Goal: Feedback & Contribution: Leave review/rating

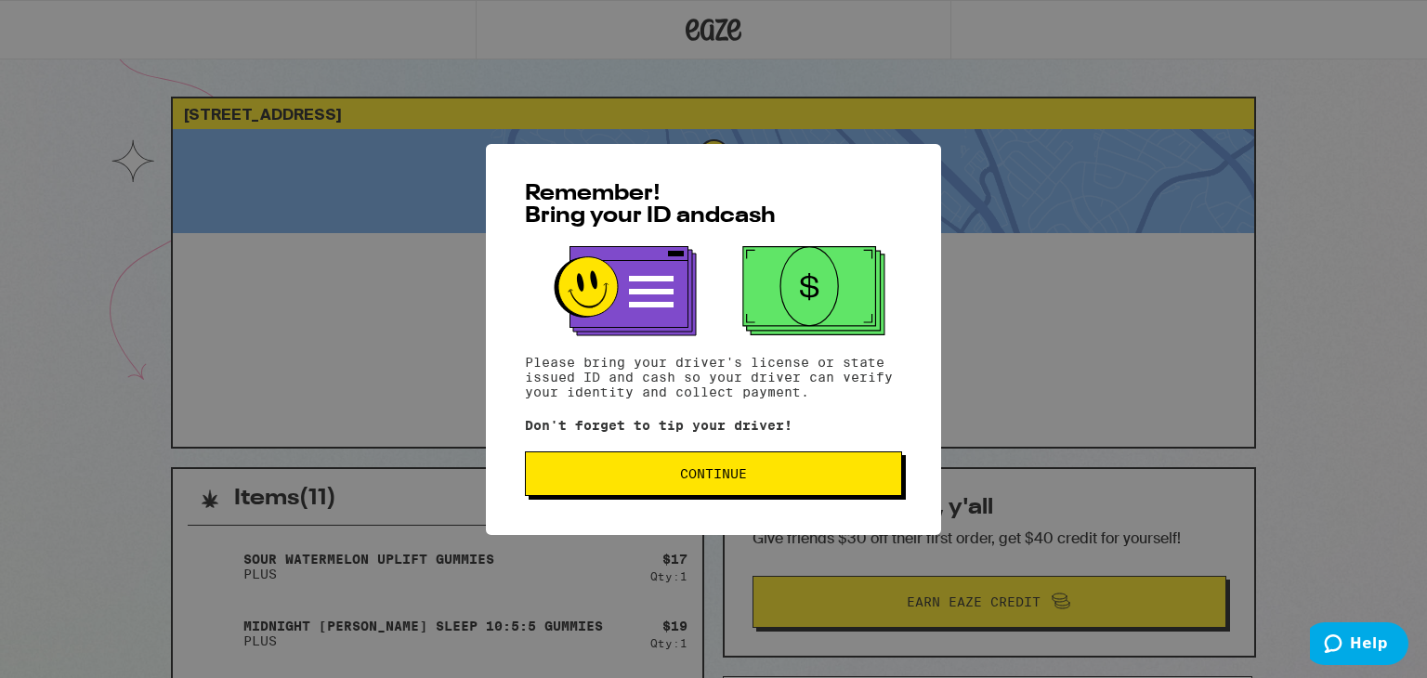
click at [600, 464] on button "Continue" at bounding box center [713, 473] width 377 height 45
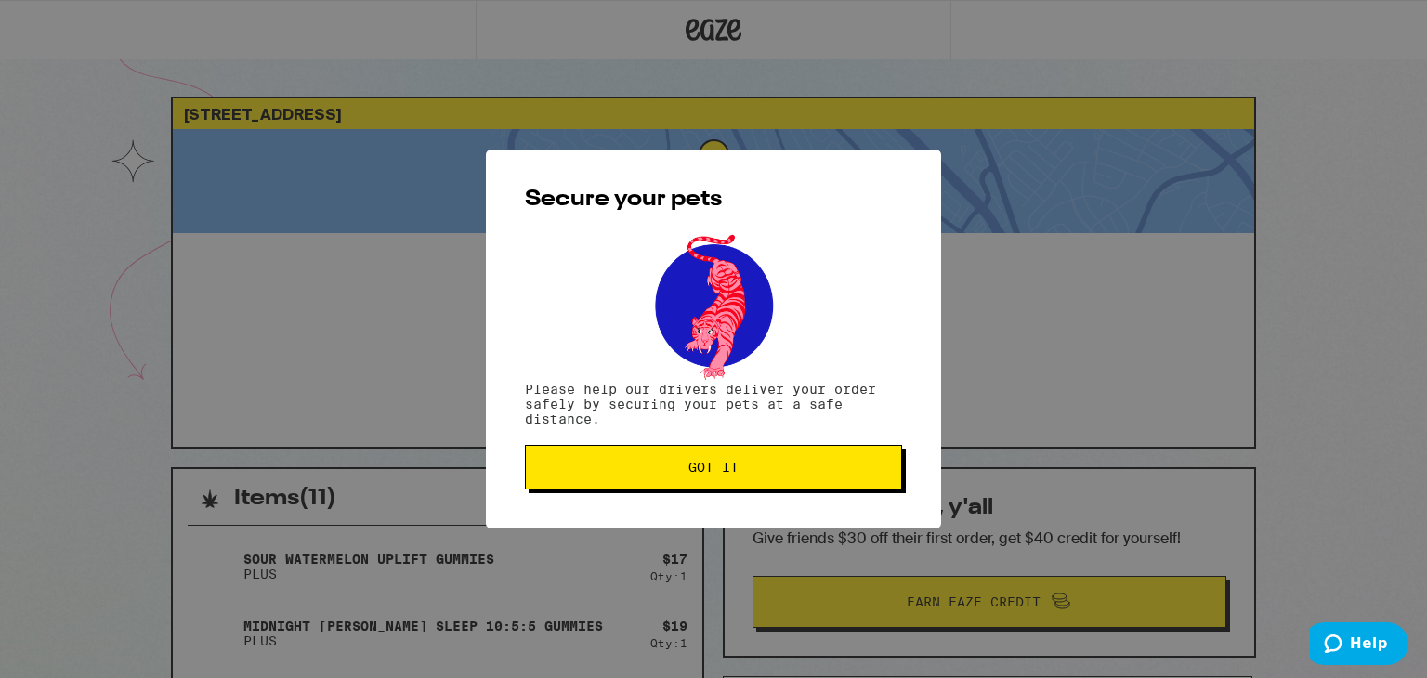
click at [600, 464] on span "Got it" at bounding box center [714, 467] width 346 height 13
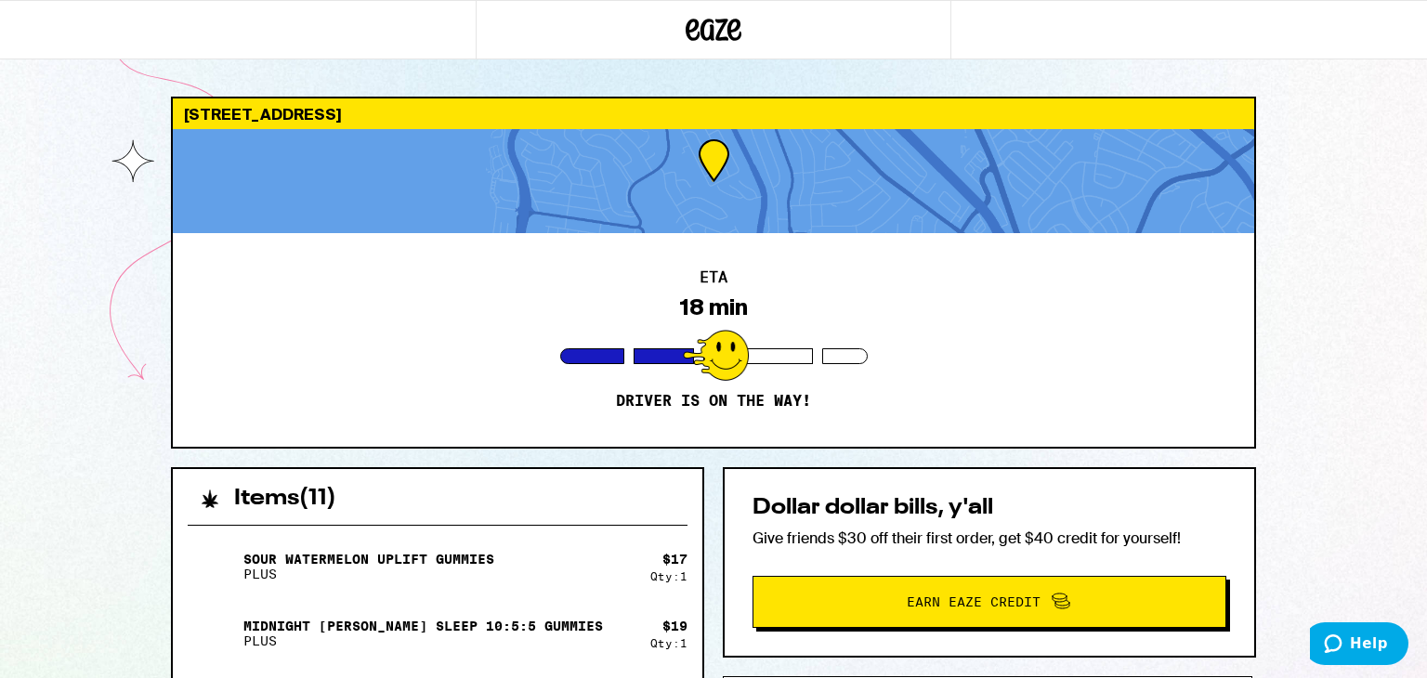
click at [567, 44] on div at bounding box center [714, 29] width 476 height 59
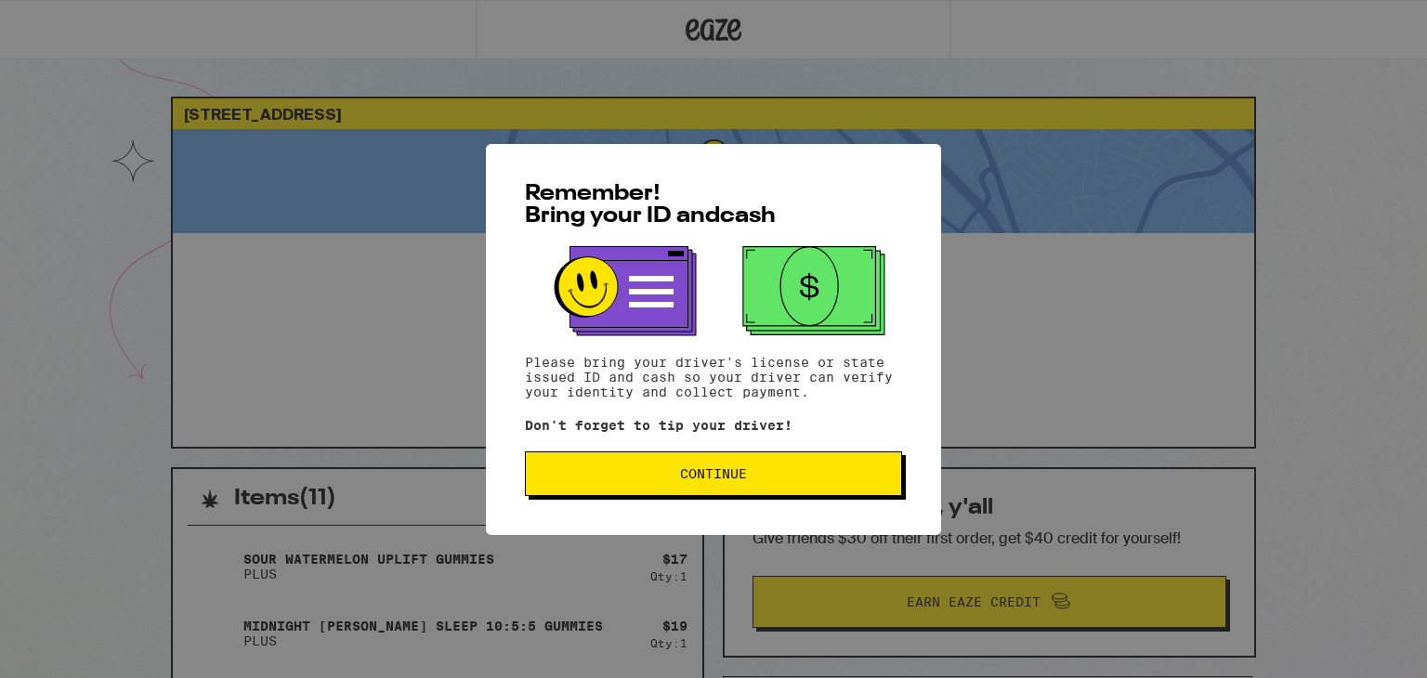
click at [612, 473] on span "Continue" at bounding box center [714, 473] width 346 height 13
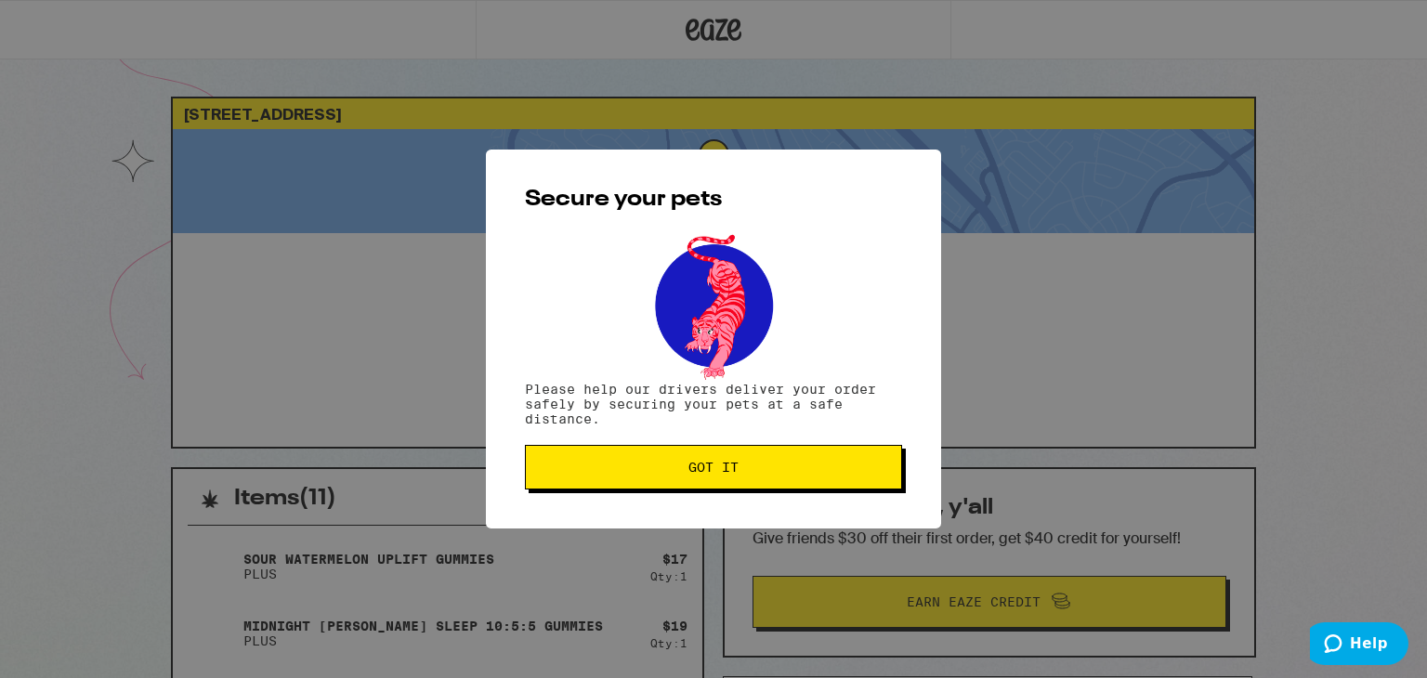
click at [612, 473] on span "Got it" at bounding box center [714, 467] width 346 height 13
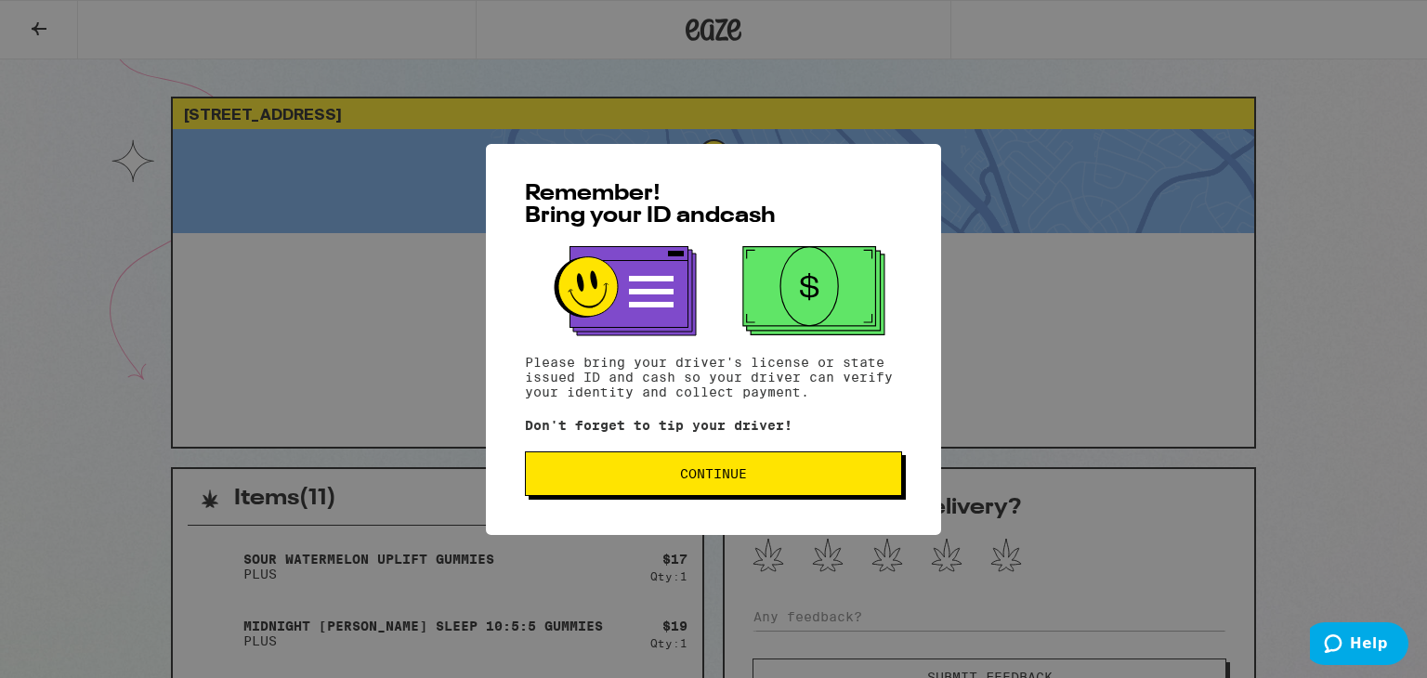
click at [676, 480] on span "Continue" at bounding box center [714, 473] width 346 height 13
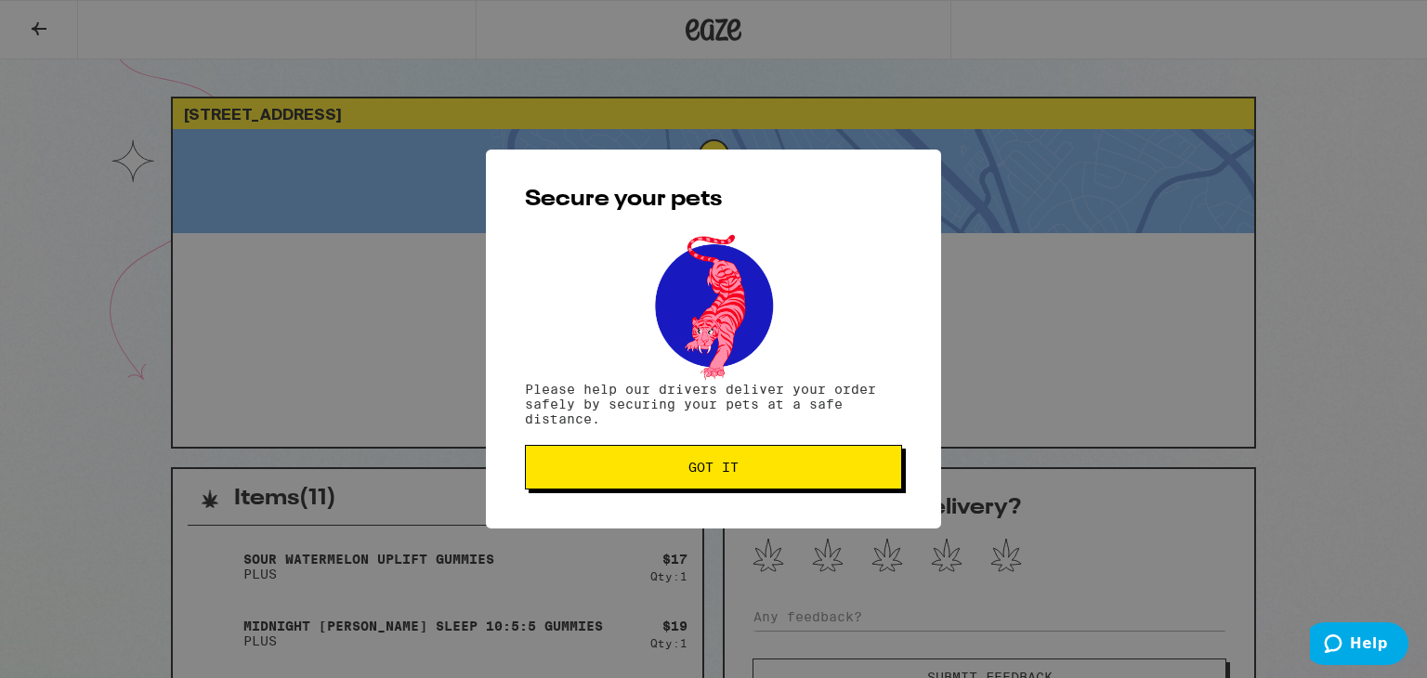
click at [676, 480] on button "Got it" at bounding box center [713, 467] width 377 height 45
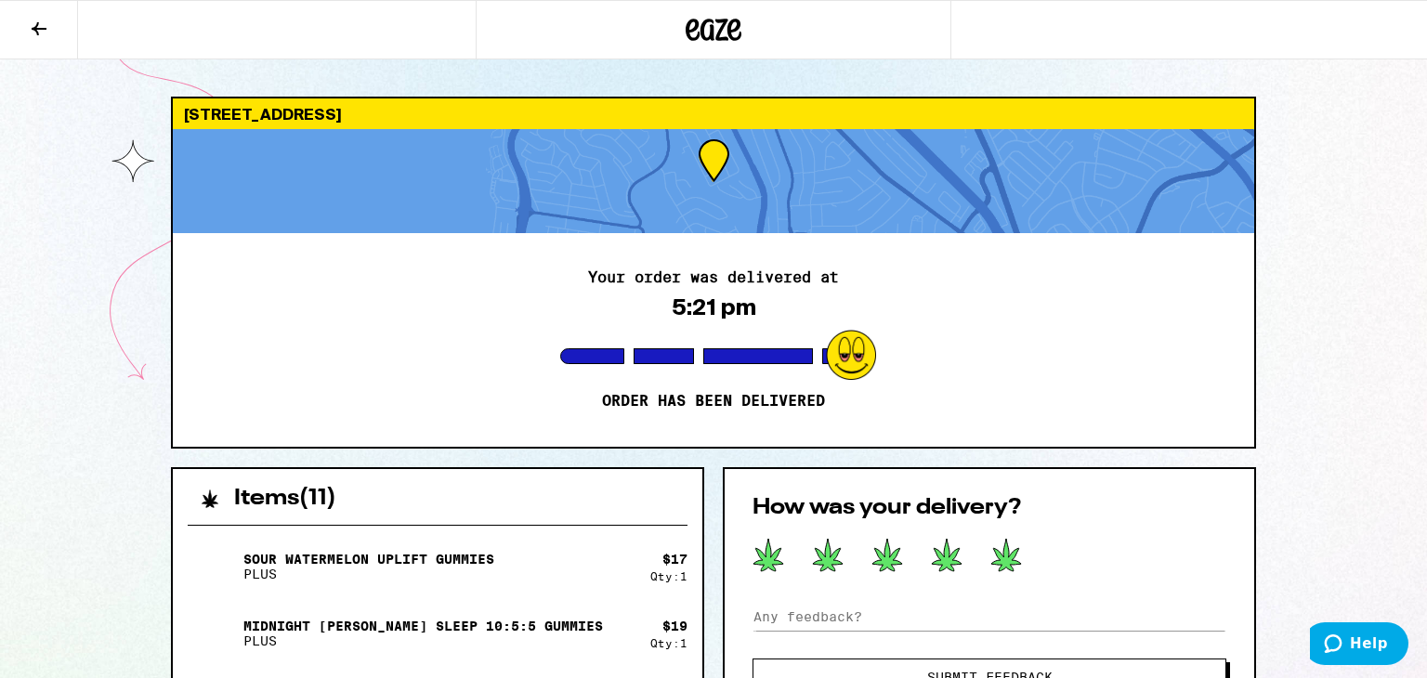
click at [1011, 569] on icon at bounding box center [1006, 555] width 30 height 33
click at [1022, 569] on div at bounding box center [989, 556] width 474 height 37
click at [1054, 577] on div "How was your delivery? Submit Feedback" at bounding box center [989, 596] width 533 height 258
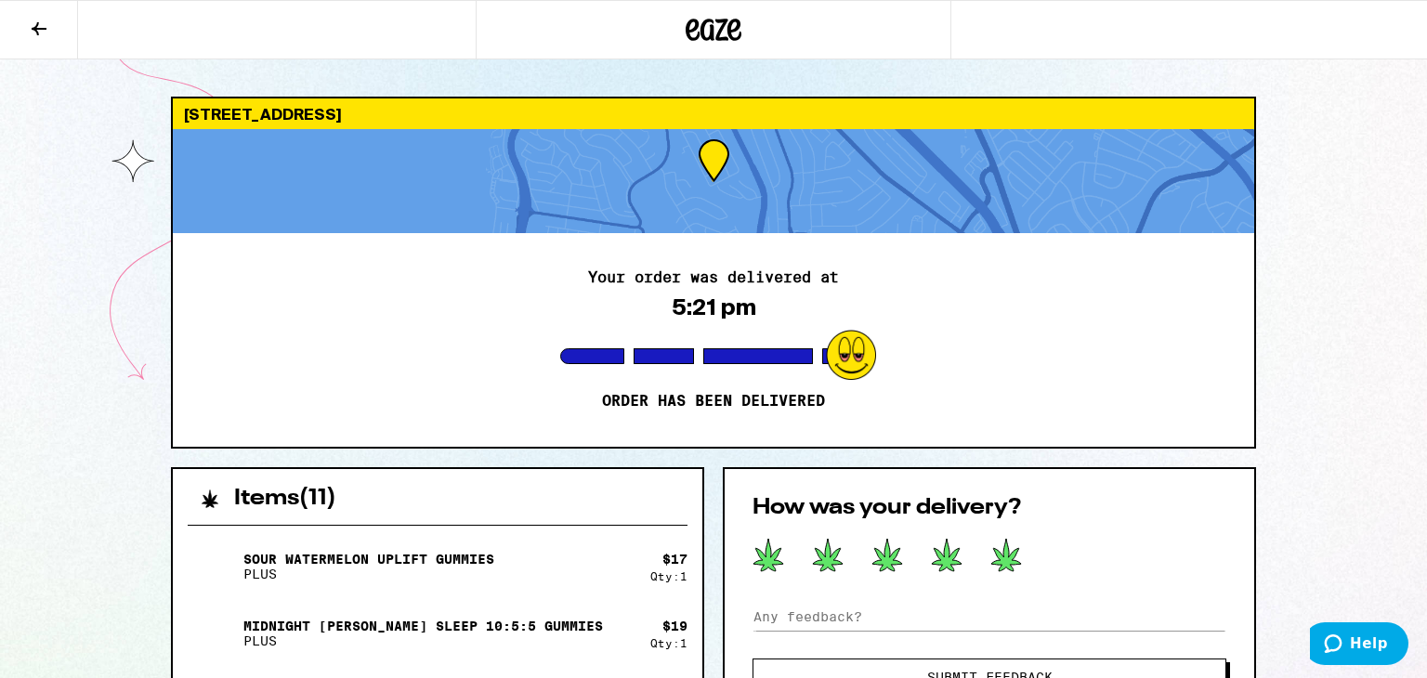
drag, startPoint x: 1382, startPoint y: 104, endPoint x: 1392, endPoint y: 111, distance: 12.1
click at [1421, 40] on div at bounding box center [713, 29] width 1427 height 59
click at [1421, 39] on div at bounding box center [713, 29] width 1427 height 59
click at [958, 359] on div "Your order was delivered at 5:21 pm Order has been delivered" at bounding box center [713, 340] width 1081 height 214
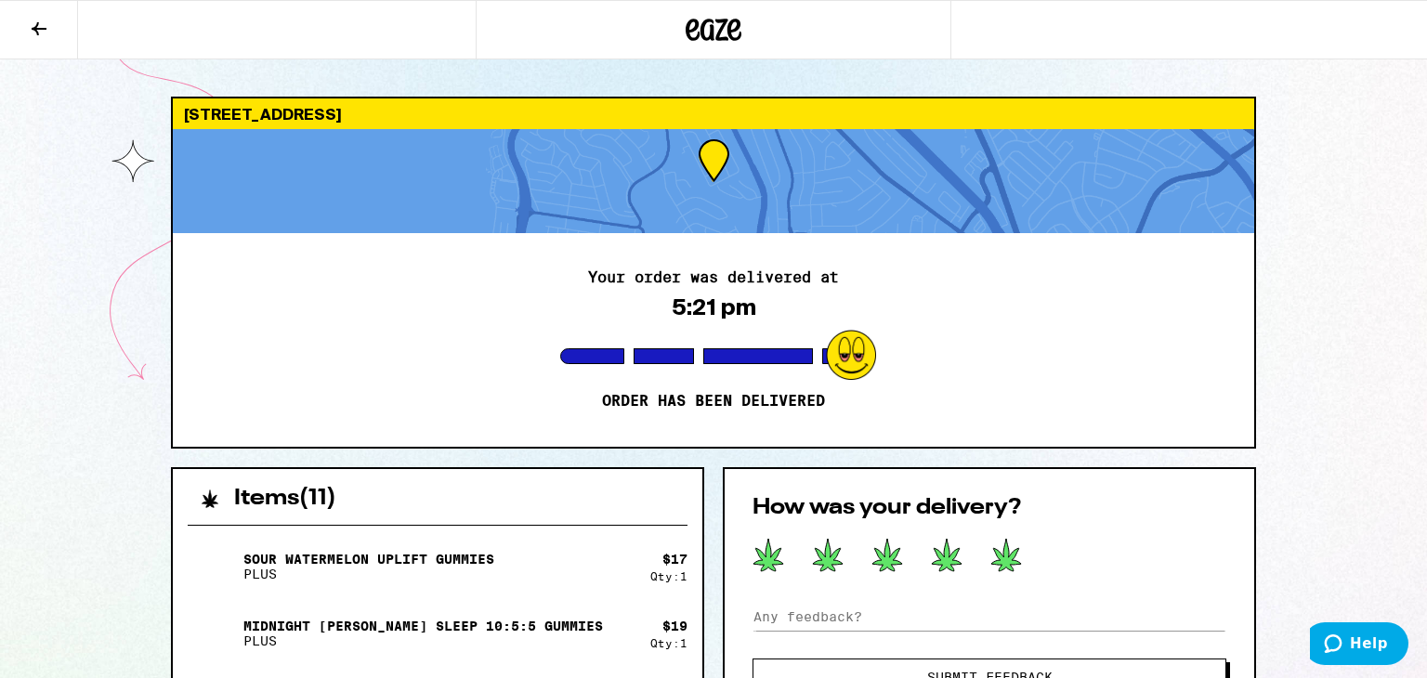
click at [958, 359] on div "Your order was delivered at 5:21 pm Order has been delivered" at bounding box center [713, 340] width 1081 height 214
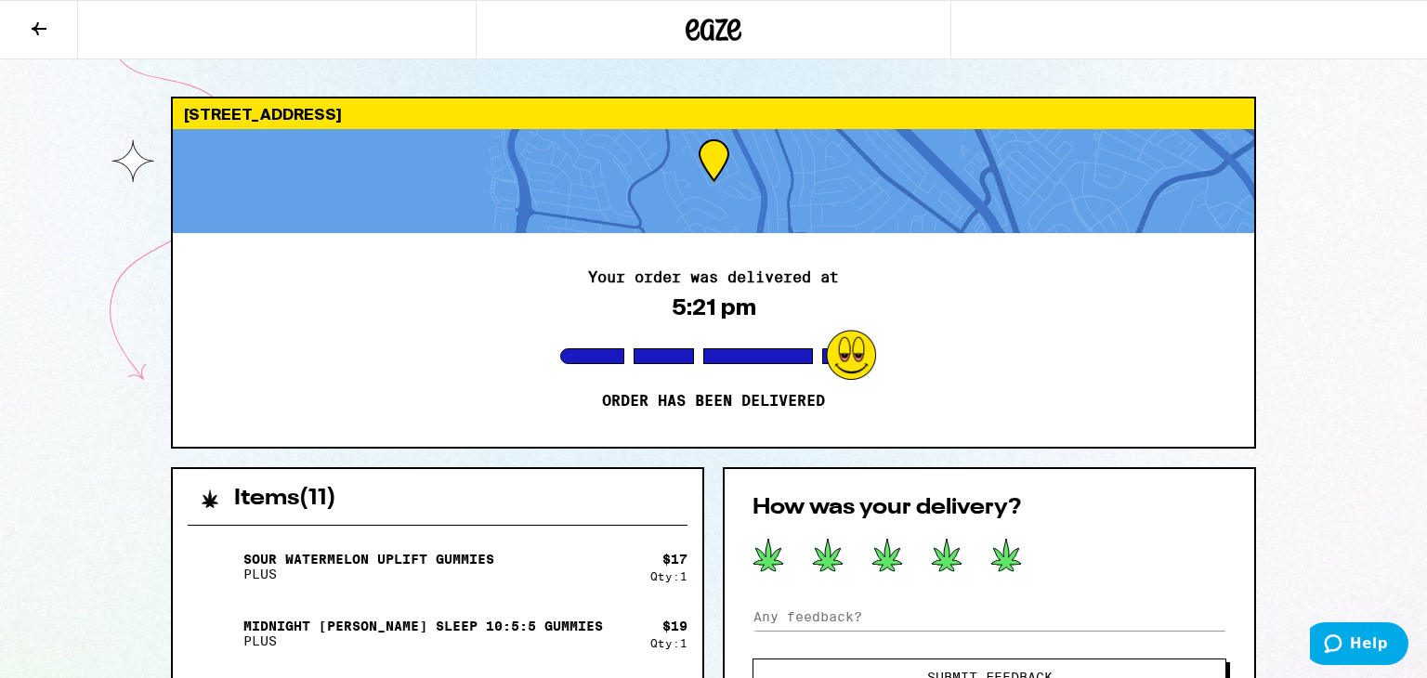
click at [958, 359] on div "Your order was delivered at 5:21 pm Order has been delivered" at bounding box center [713, 340] width 1081 height 214
click at [921, 372] on div "Your order was delivered at 5:21 pm Order has been delivered" at bounding box center [713, 340] width 1081 height 214
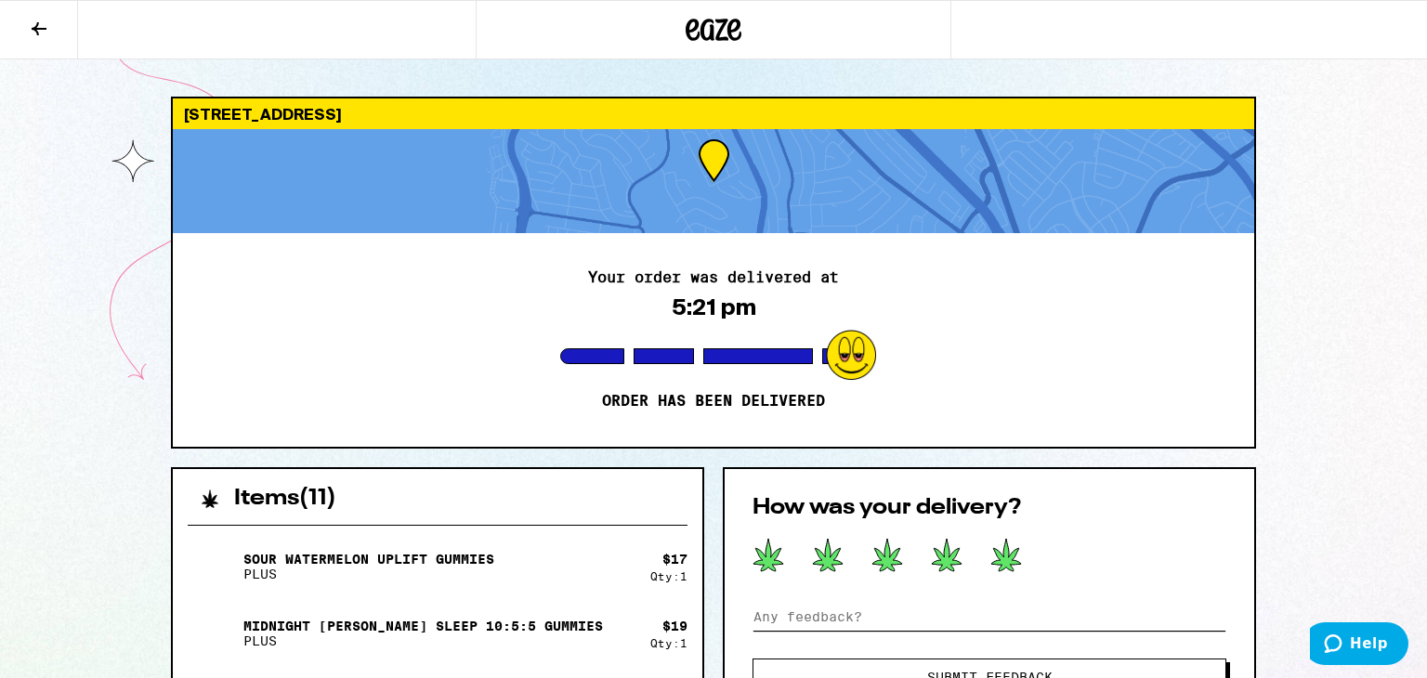
click at [890, 625] on input at bounding box center [989, 617] width 474 height 28
type input "none better than [PERSON_NAME]"
click at [905, 674] on span "Submit Feedback" at bounding box center [989, 677] width 323 height 13
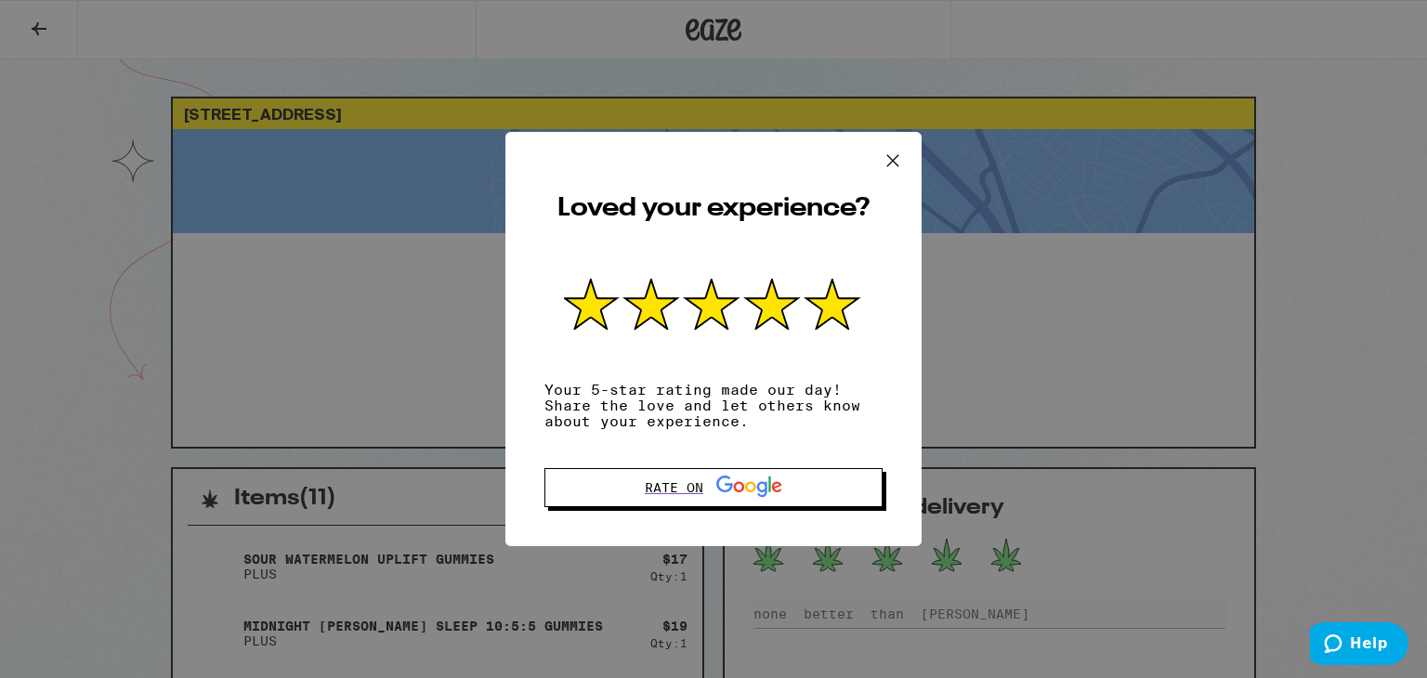
click at [892, 151] on icon at bounding box center [893, 161] width 28 height 28
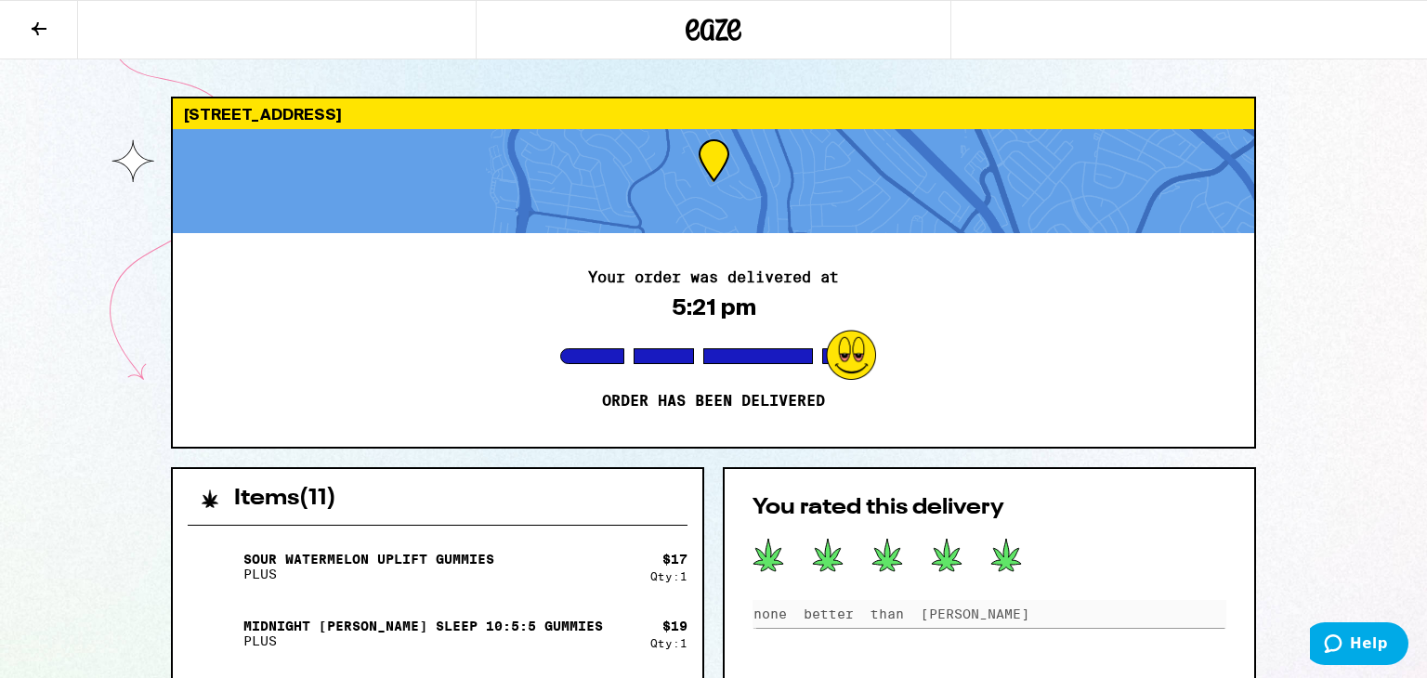
click at [893, 152] on div at bounding box center [713, 181] width 1081 height 104
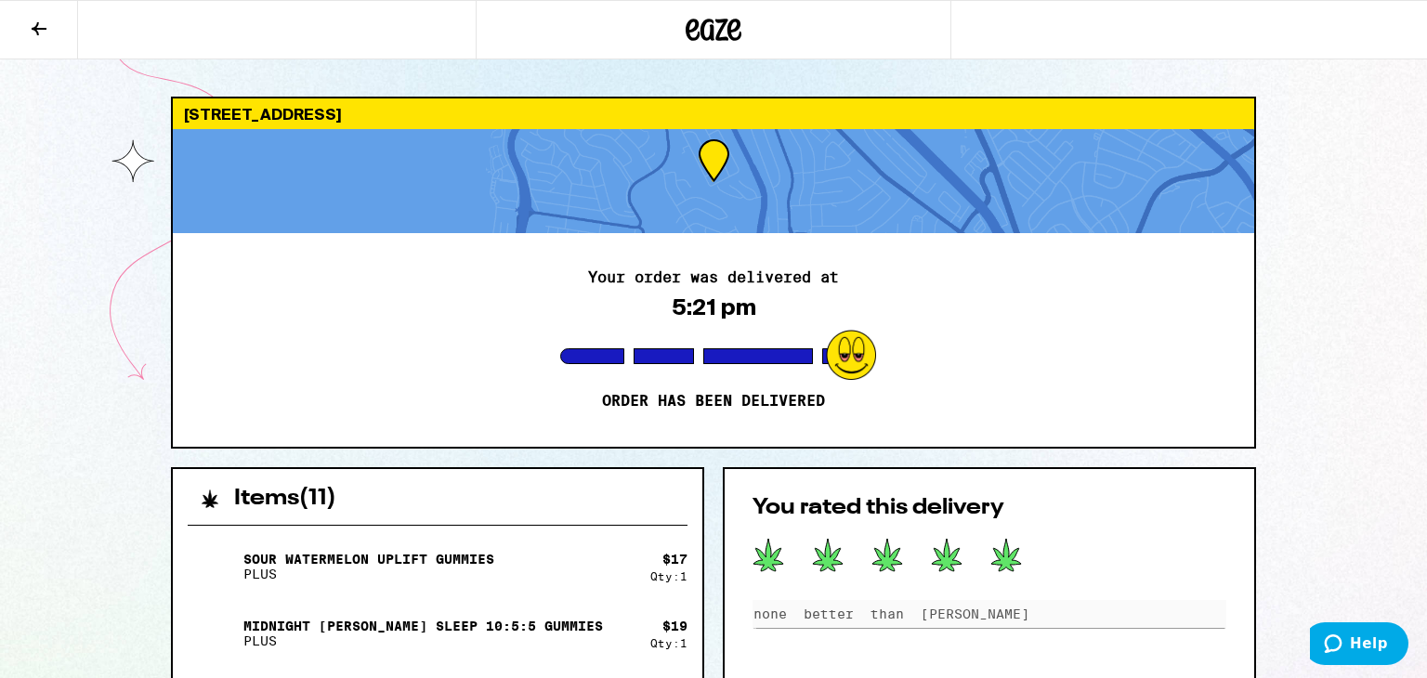
click at [893, 152] on div at bounding box center [713, 181] width 1081 height 104
click at [878, 118] on div "[STREET_ADDRESS]" at bounding box center [713, 113] width 1081 height 31
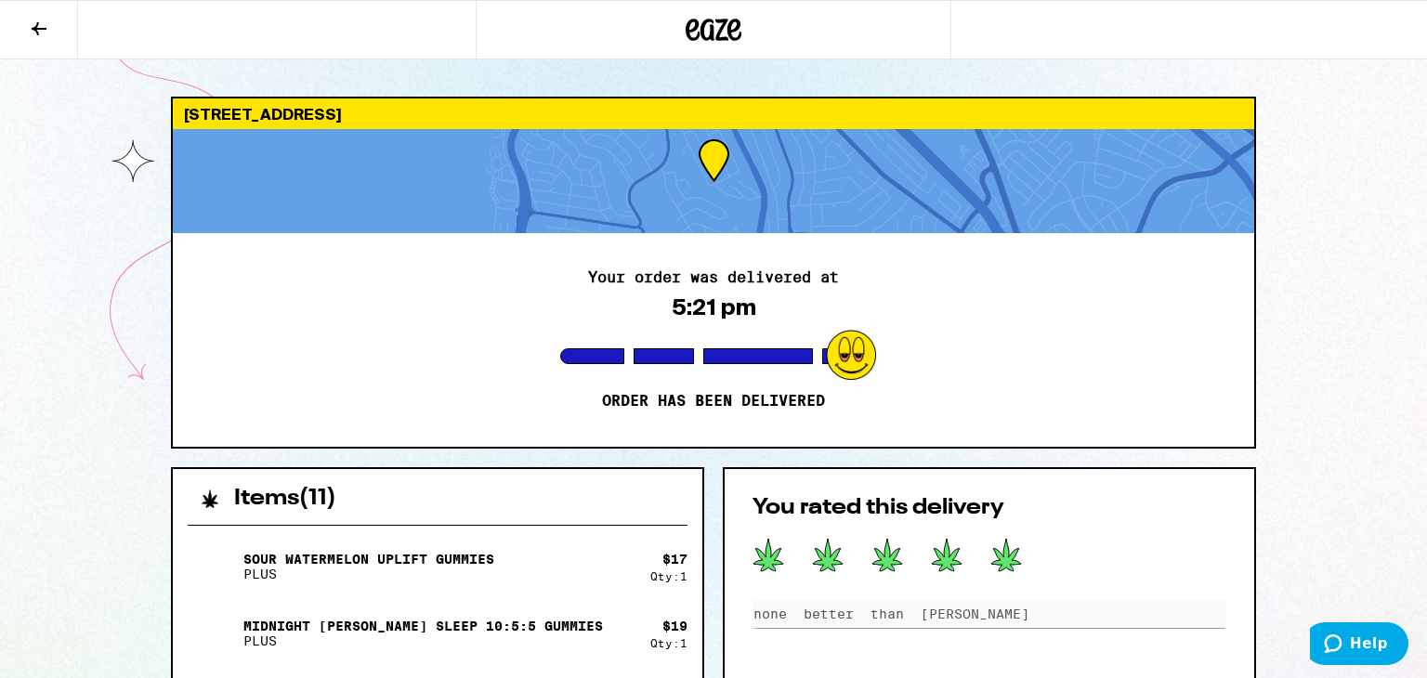
click at [878, 118] on div "[STREET_ADDRESS]" at bounding box center [713, 113] width 1081 height 31
